Goal: Ask a question

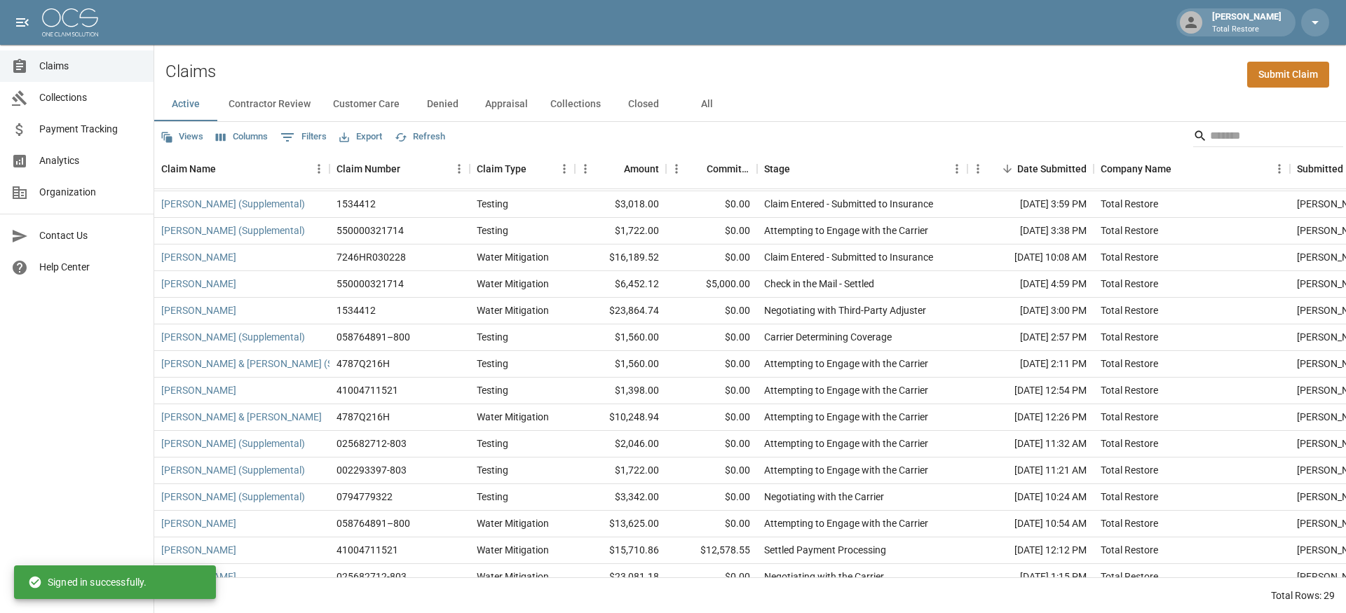
scroll to position [81, 0]
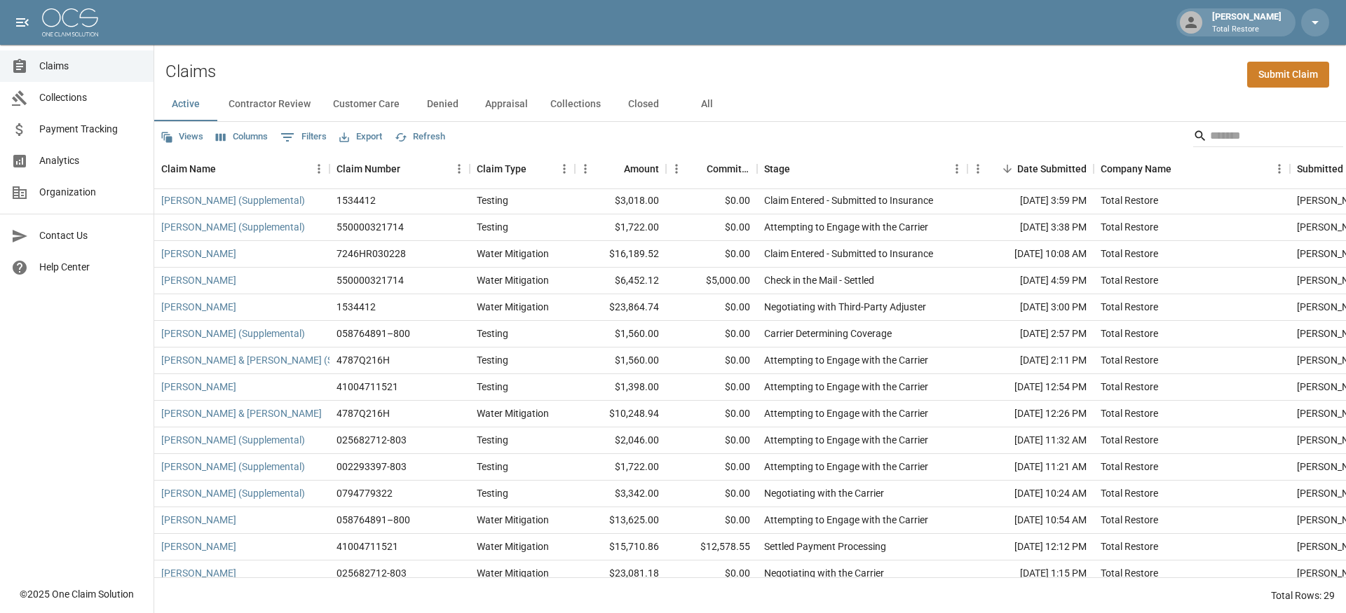
click at [721, 84] on div "Claims Submit Claim" at bounding box center [750, 66] width 1192 height 43
click at [724, 93] on button "All" at bounding box center [706, 105] width 63 height 34
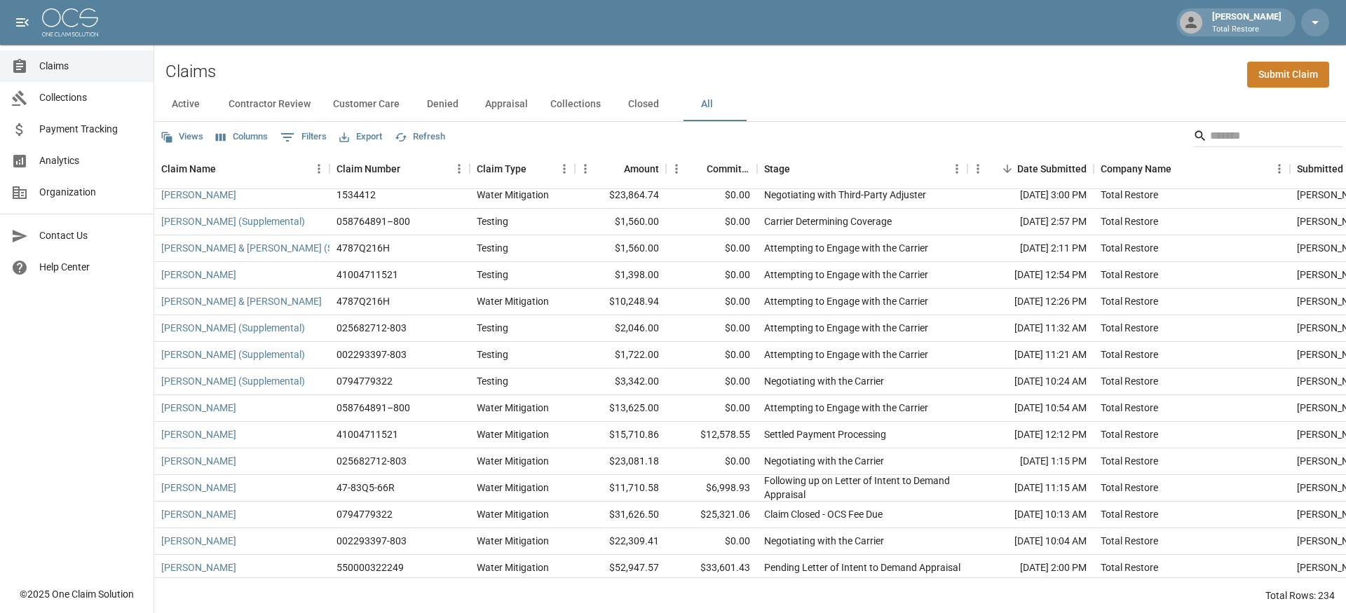
scroll to position [205, 0]
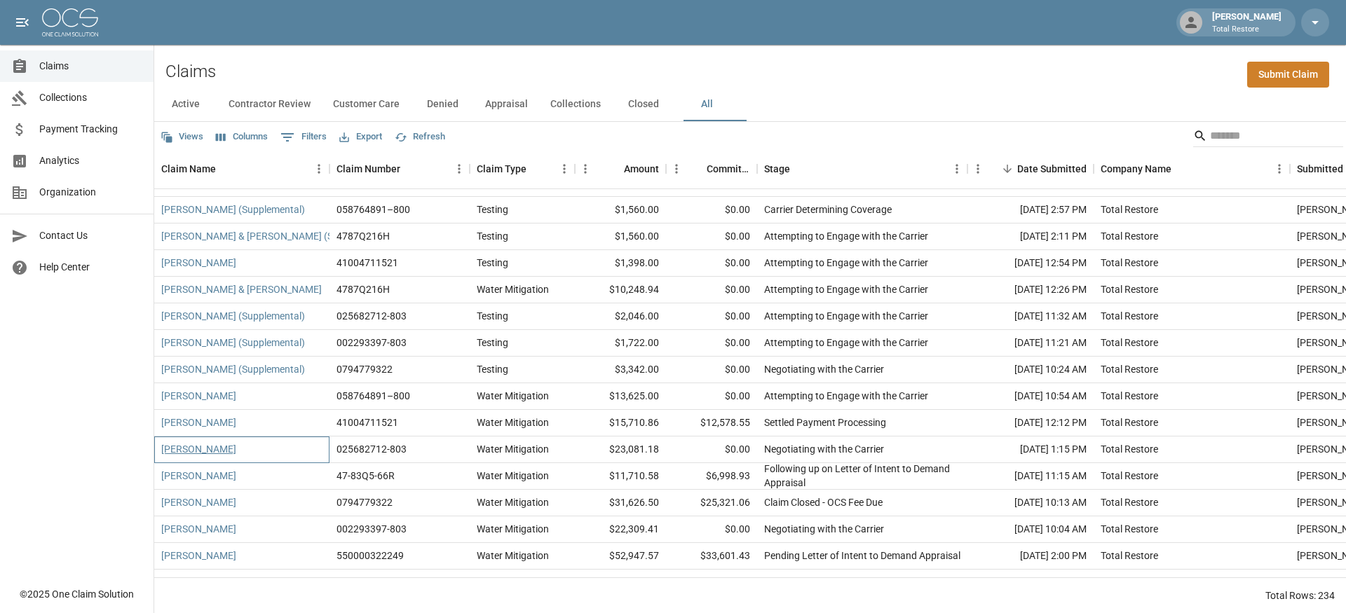
click at [206, 452] on link "[PERSON_NAME]" at bounding box center [198, 449] width 75 height 14
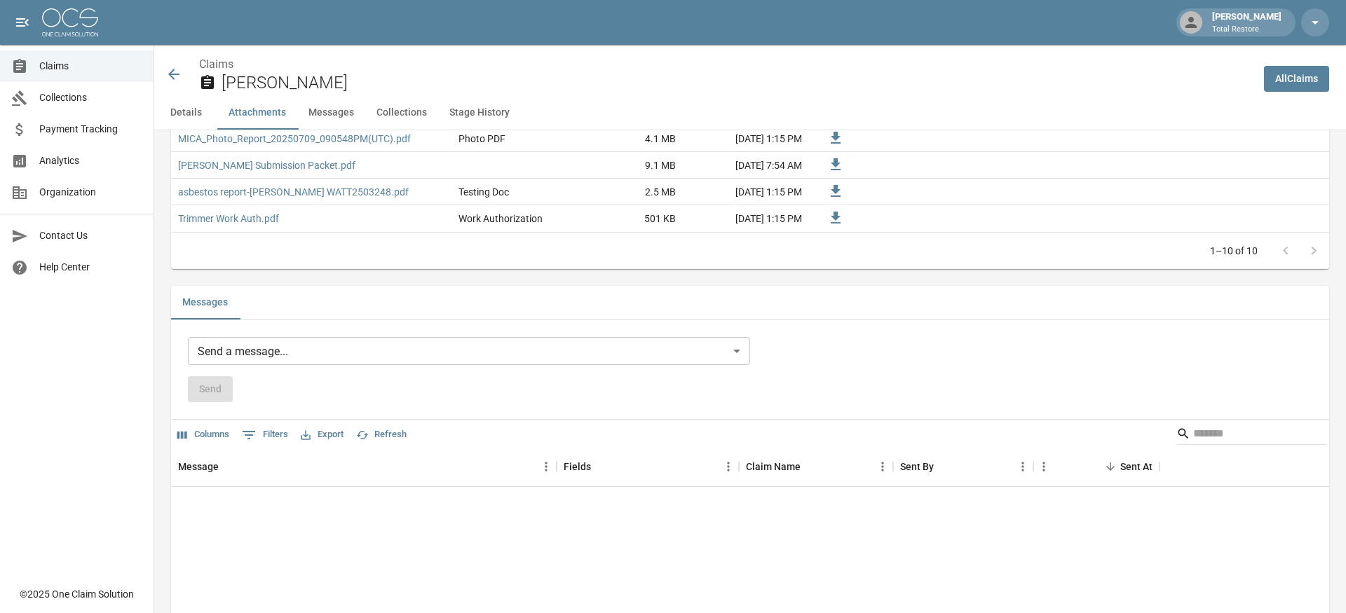
scroll to position [1143, 0]
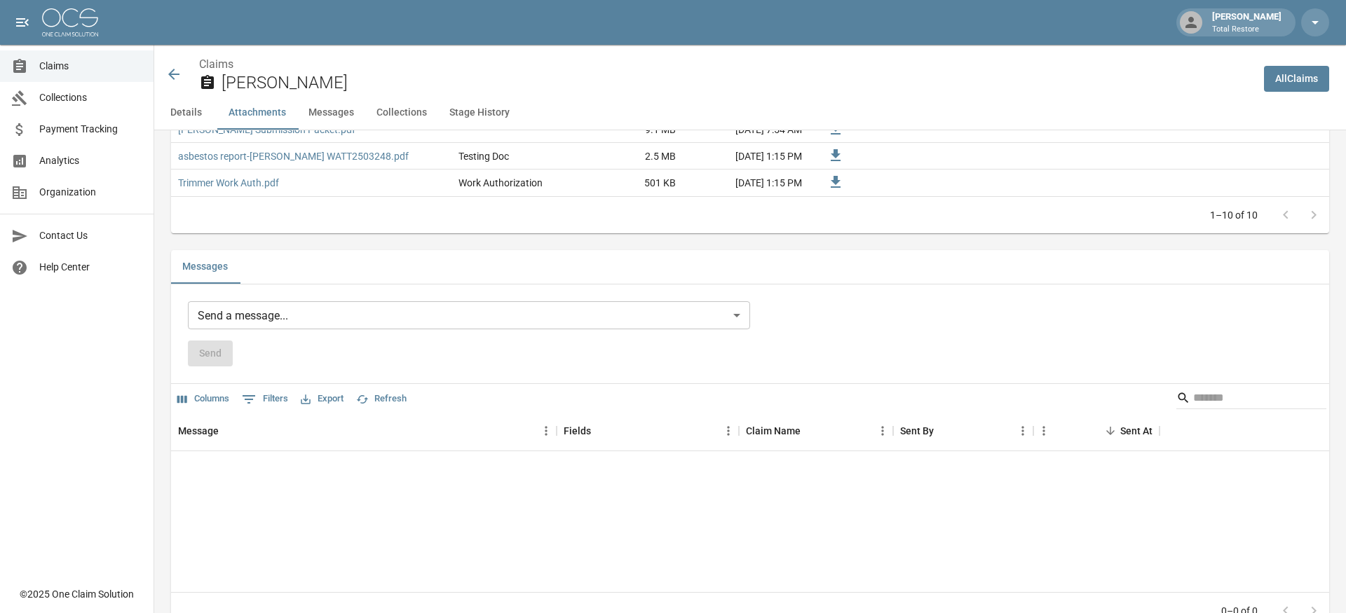
click at [364, 327] on body "[PERSON_NAME] Total Restore Claims Collections Payment Tracking Analytics Organ…" at bounding box center [673, 22] width 1346 height 2331
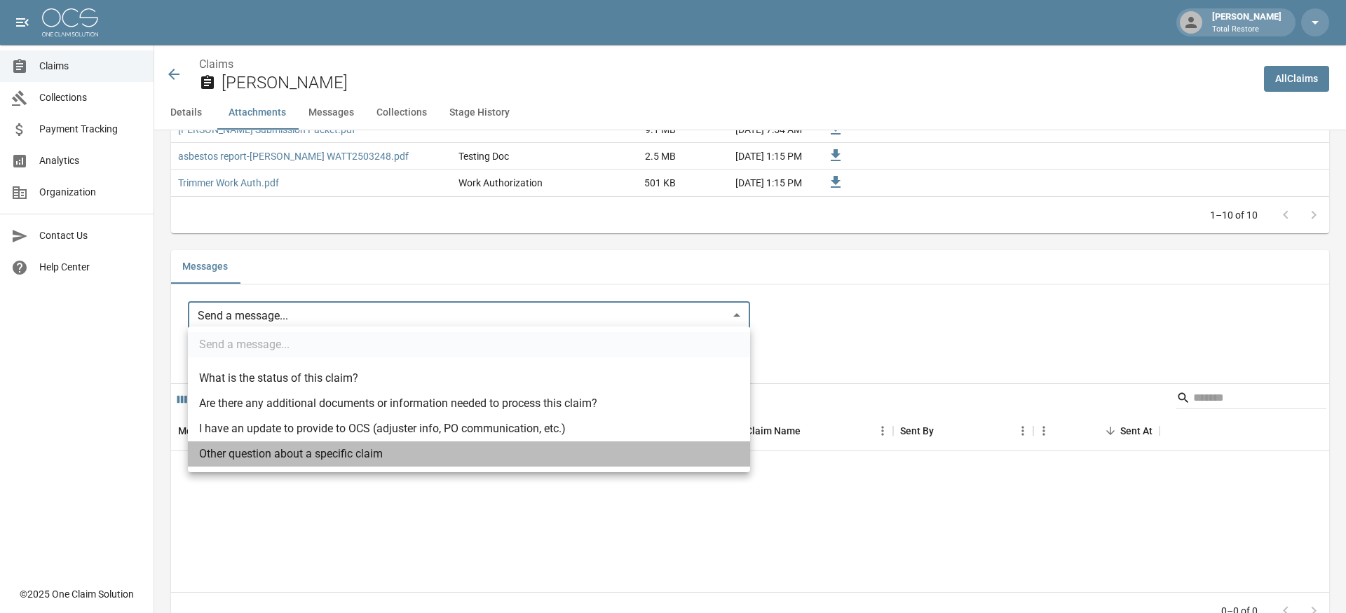
click at [348, 454] on li "Other question about a specific claim" at bounding box center [469, 454] width 562 height 25
type input "**********"
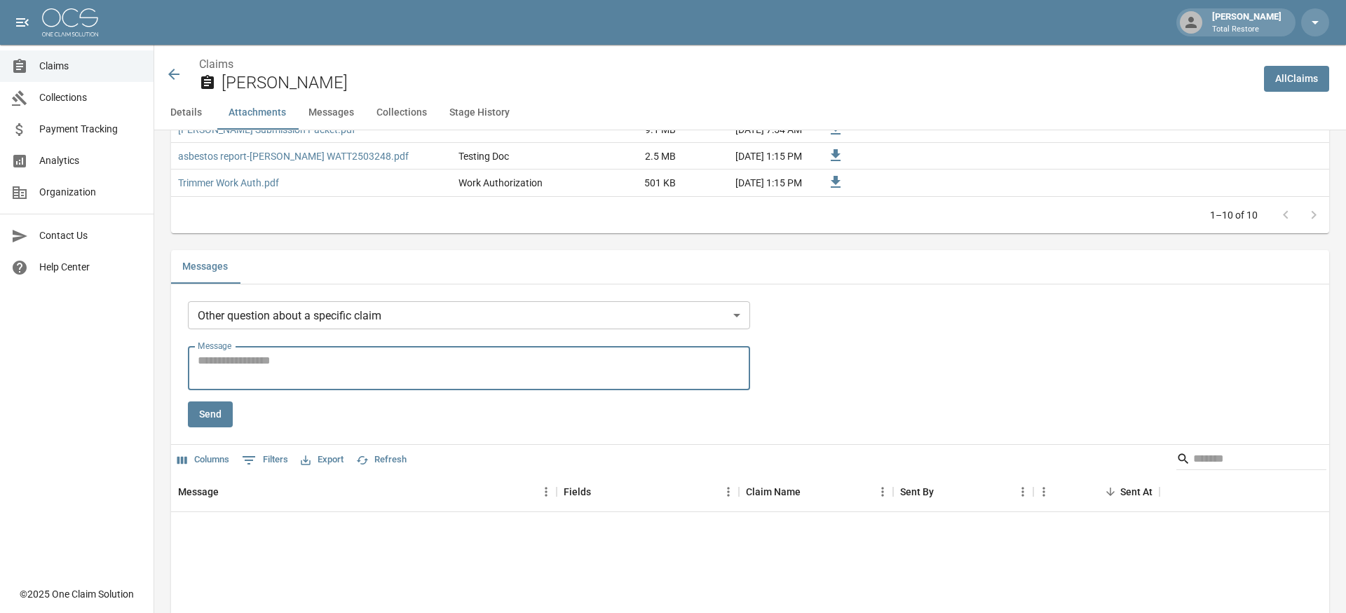
click at [435, 369] on textarea "Message" at bounding box center [469, 369] width 543 height 32
paste textarea "**********"
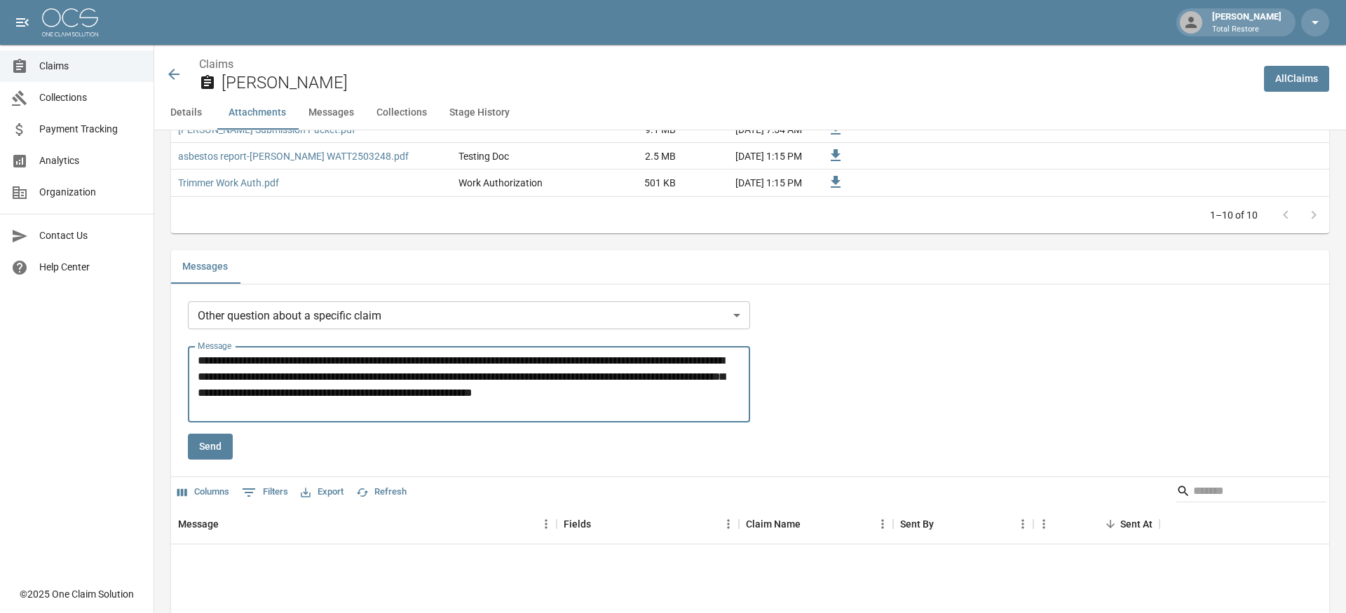
type textarea "**********"
click at [193, 454] on button "Send" at bounding box center [210, 447] width 45 height 26
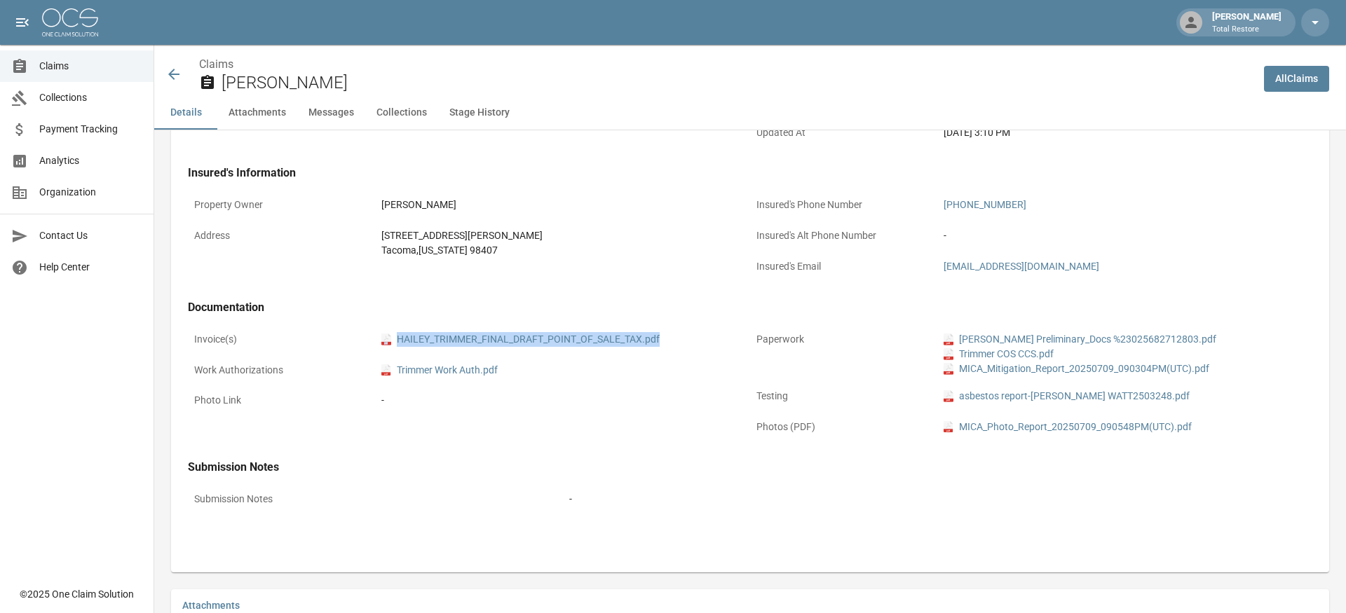
scroll to position [503, 0]
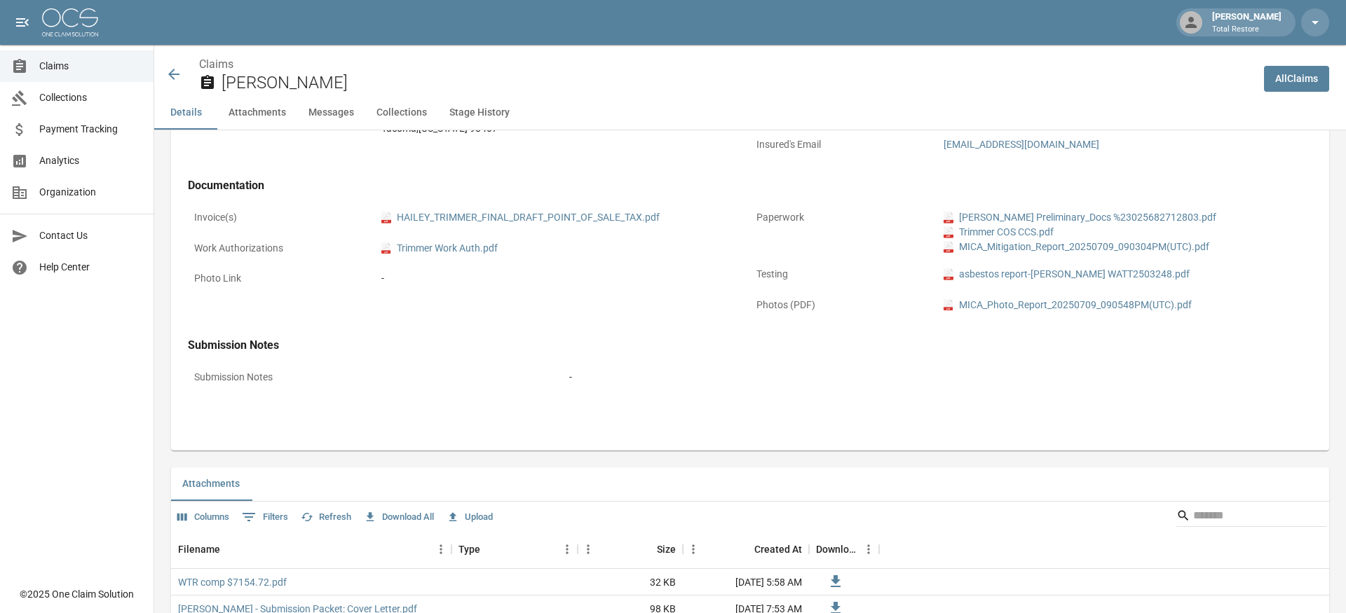
click at [580, 335] on div "Claim Information Name [PERSON_NAME] Claim Number 025682712-803 Claim Type Wate…" at bounding box center [750, 53] width 1158 height 750
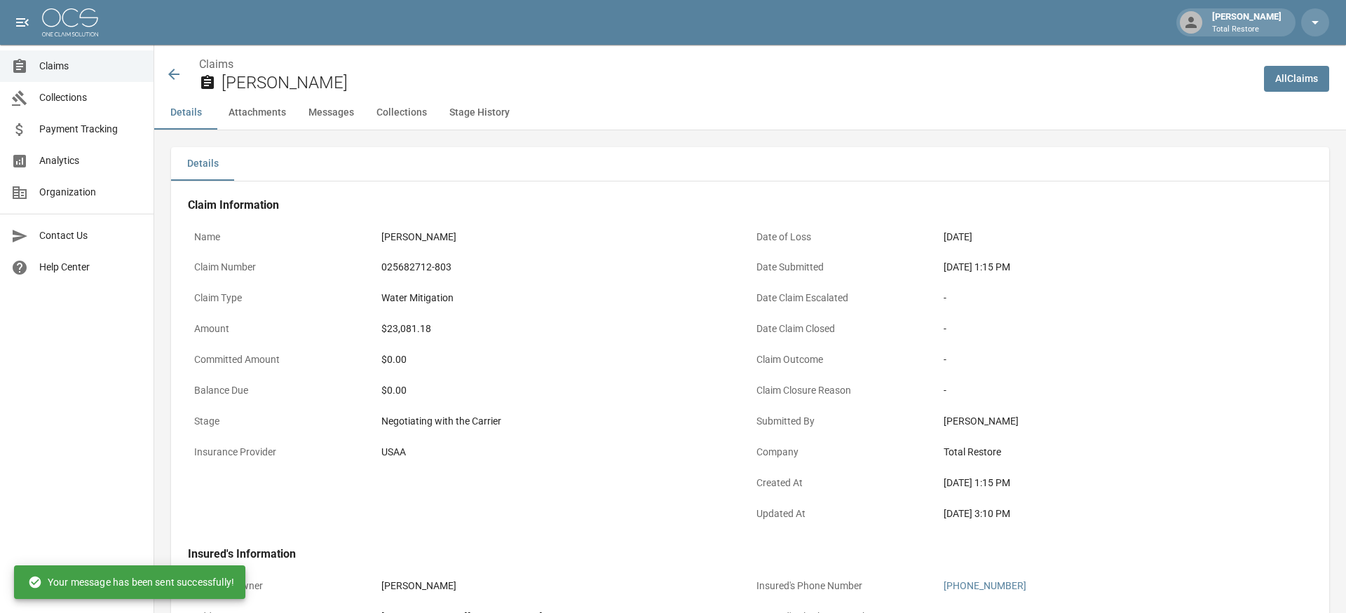
scroll to position [0, 0]
click at [175, 74] on icon at bounding box center [173, 74] width 11 height 11
